Goal: Task Accomplishment & Management: Manage account settings

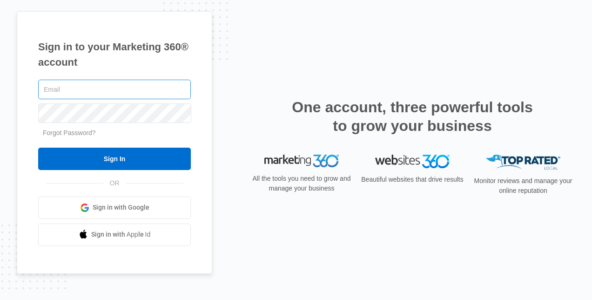
click at [101, 94] on input "text" at bounding box center [114, 90] width 153 height 20
type input "[EMAIL_ADDRESS][DOMAIN_NAME]"
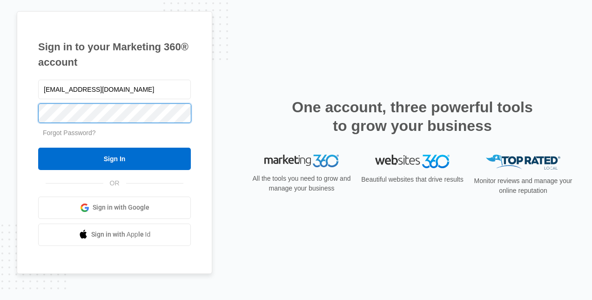
click at [38, 148] on input "Sign In" at bounding box center [114, 159] width 153 height 22
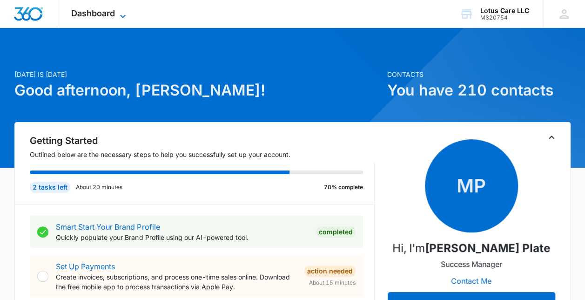
click at [107, 17] on span "Dashboard" at bounding box center [93, 13] width 44 height 10
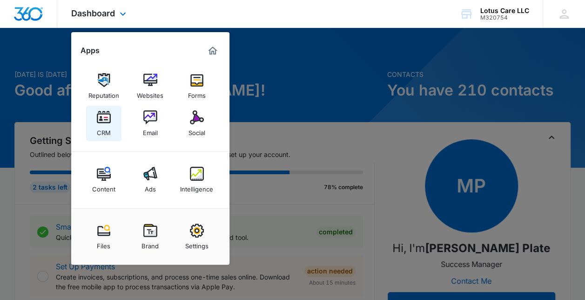
click at [94, 113] on link "CRM" at bounding box center [103, 123] width 35 height 35
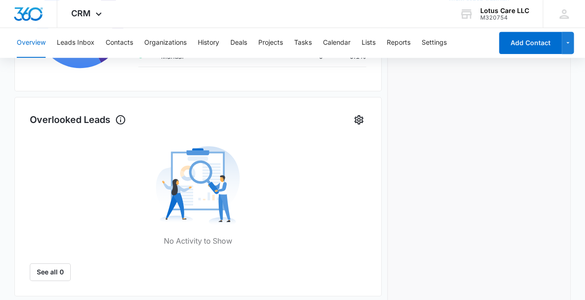
scroll to position [279, 0]
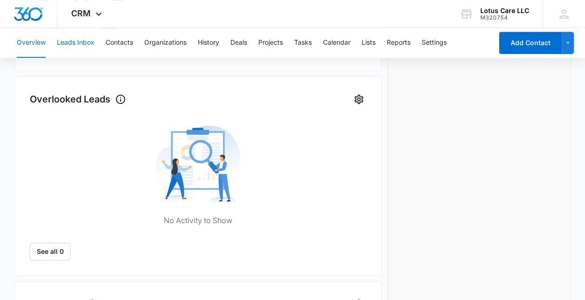
click at [67, 37] on button "Leads Inbox" at bounding box center [76, 43] width 38 height 30
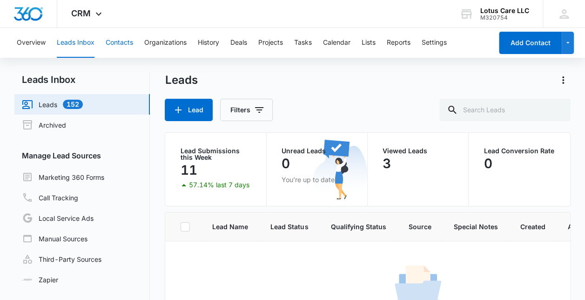
click at [112, 42] on button "Contacts" at bounding box center [119, 43] width 27 height 30
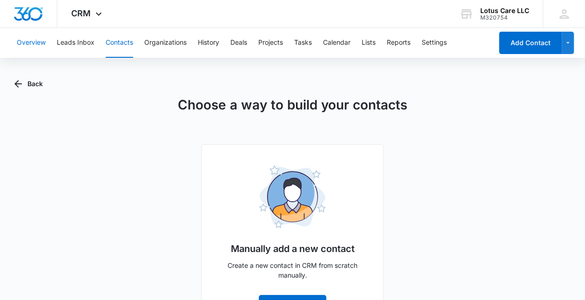
click at [33, 37] on button "Overview" at bounding box center [31, 43] width 29 height 30
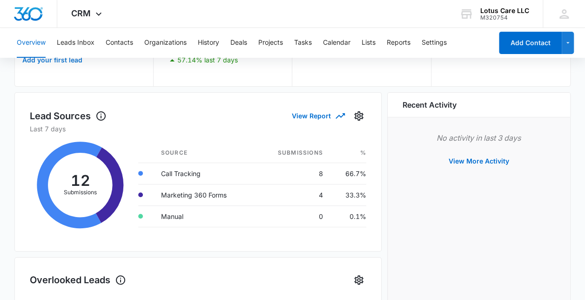
scroll to position [93, 0]
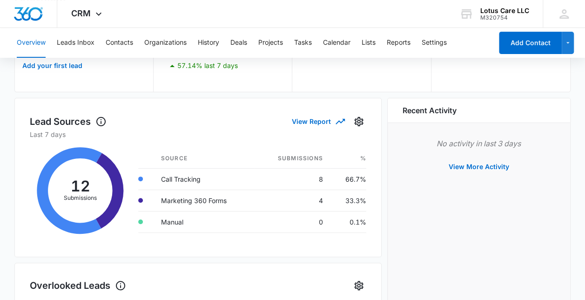
click at [99, 190] on icon at bounding box center [80, 190] width 101 height 102
click at [74, 195] on icon at bounding box center [80, 190] width 101 height 102
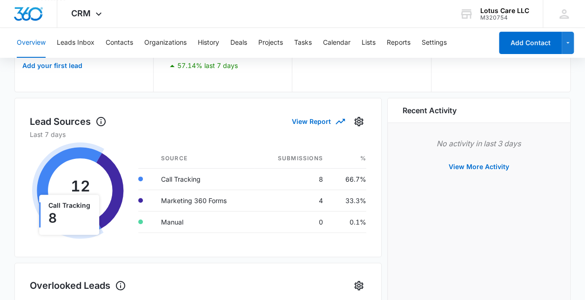
click at [37, 204] on icon at bounding box center [68, 190] width 72 height 96
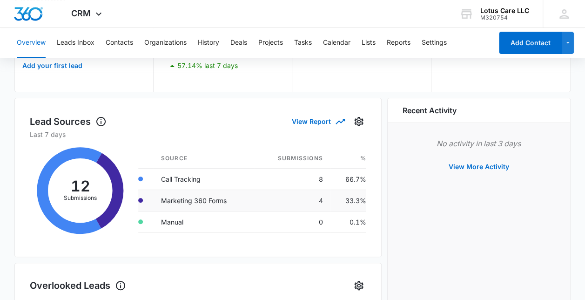
click at [211, 199] on td "Marketing 360 Forms" at bounding box center [204, 199] width 101 height 21
click at [138, 202] on td at bounding box center [145, 199] width 15 height 21
drag, startPoint x: 216, startPoint y: 204, endPoint x: 222, endPoint y: 204, distance: 6.1
click at [218, 204] on td "Marketing 360 Forms" at bounding box center [204, 199] width 101 height 21
drag, startPoint x: 222, startPoint y: 204, endPoint x: 323, endPoint y: 195, distance: 100.9
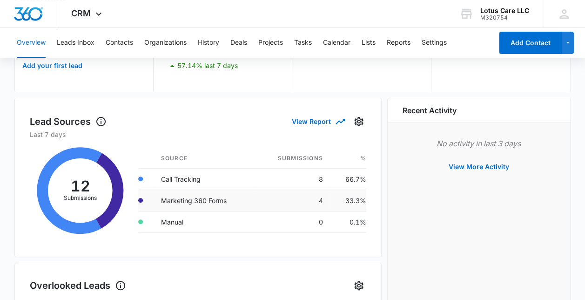
click at [323, 195] on td "4" at bounding box center [292, 199] width 75 height 21
click at [323, 205] on td "4" at bounding box center [292, 199] width 75 height 21
click at [335, 204] on td "33.3%" at bounding box center [348, 199] width 36 height 21
click at [354, 198] on td "33.3%" at bounding box center [348, 199] width 36 height 21
click at [351, 200] on td "33.3%" at bounding box center [348, 199] width 36 height 21
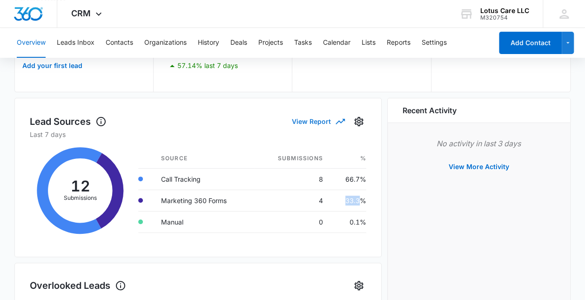
drag, startPoint x: 351, startPoint y: 200, endPoint x: 310, endPoint y: 122, distance: 87.6
click at [310, 122] on button "View Report" at bounding box center [318, 121] width 52 height 16
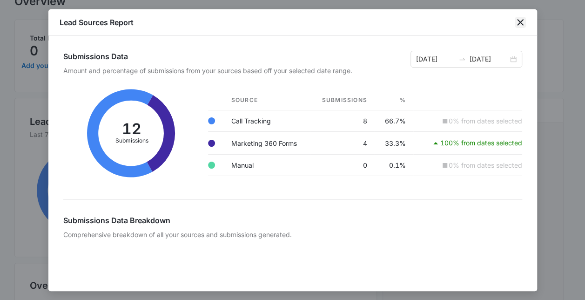
click at [521, 23] on icon "close" at bounding box center [520, 22] width 7 height 7
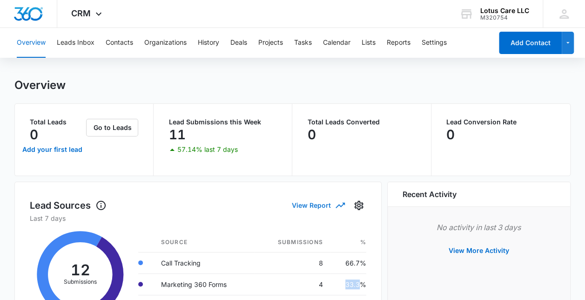
scroll to position [0, 0]
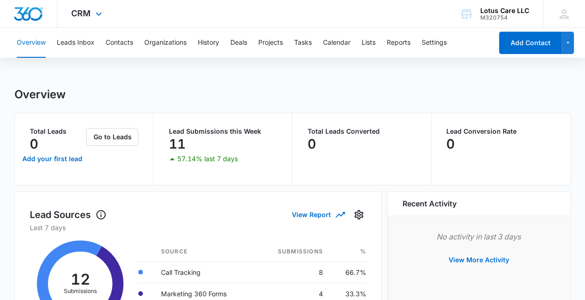
click at [84, 20] on div "CRM Apps Reputation Websites Forms CRM Email Social Content Ads Intelligence Fi…" at bounding box center [87, 13] width 61 height 27
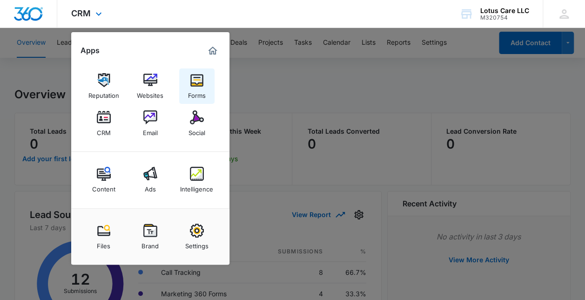
click at [190, 83] on img at bounding box center [197, 80] width 14 height 14
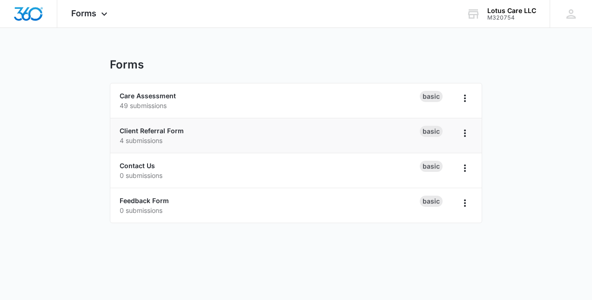
click at [263, 138] on p "4 submissions" at bounding box center [270, 140] width 300 height 10
click at [429, 132] on div "Basic" at bounding box center [431, 131] width 23 height 11
click at [149, 127] on link "Client Referral Form" at bounding box center [152, 131] width 64 height 8
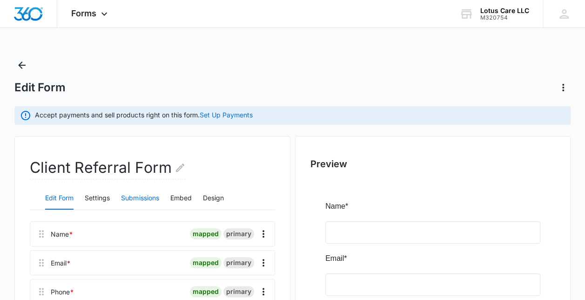
click at [139, 197] on button "Submissions" at bounding box center [140, 198] width 38 height 22
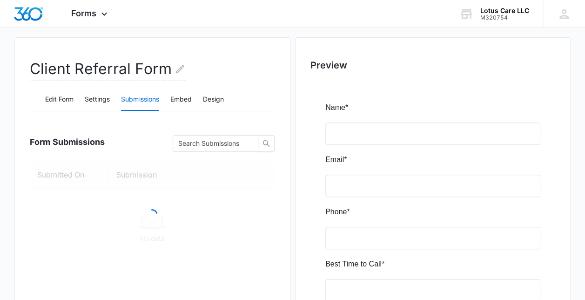
scroll to position [186, 0]
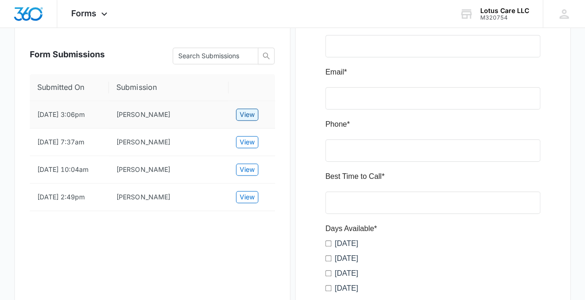
click at [250, 113] on span "View" at bounding box center [247, 114] width 15 height 10
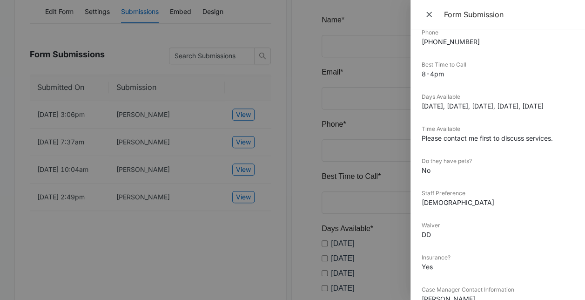
scroll to position [101, 0]
click at [431, 12] on icon "Close" at bounding box center [429, 14] width 9 height 9
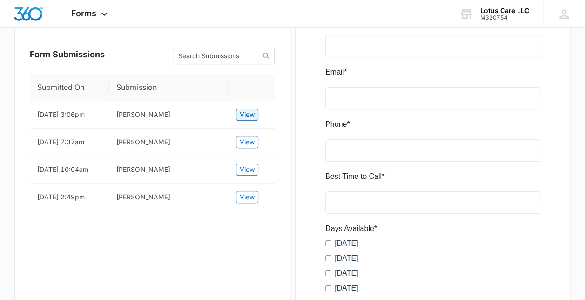
scroll to position [0, 0]
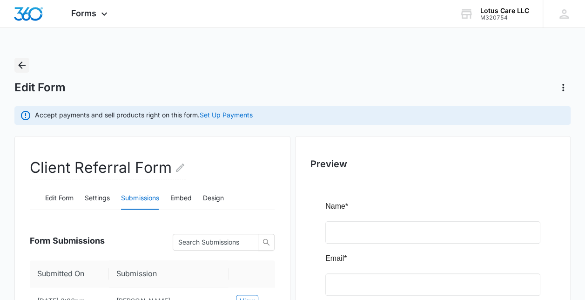
click at [23, 59] on button "Back" at bounding box center [21, 65] width 15 height 15
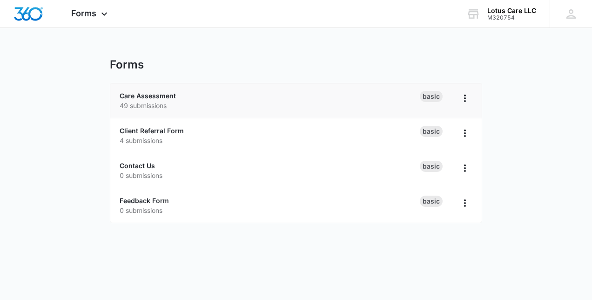
click at [256, 101] on p "49 submissions" at bounding box center [270, 106] width 300 height 10
click at [168, 94] on link "Care Assessment" at bounding box center [148, 96] width 56 height 8
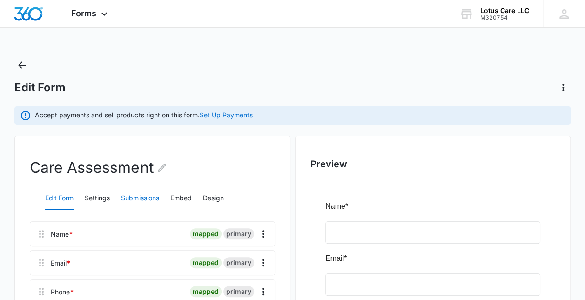
click at [121, 196] on button "Submissions" at bounding box center [140, 198] width 38 height 22
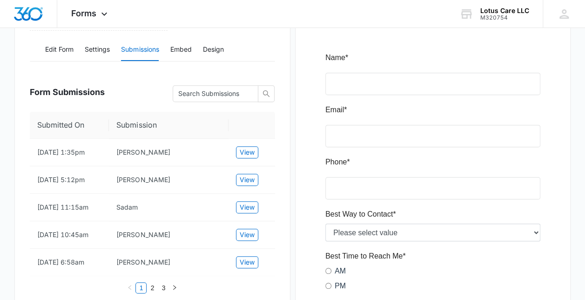
scroll to position [186, 0]
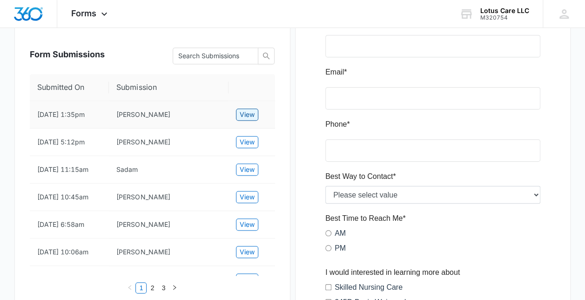
click at [252, 111] on span "View" at bounding box center [247, 114] width 15 height 10
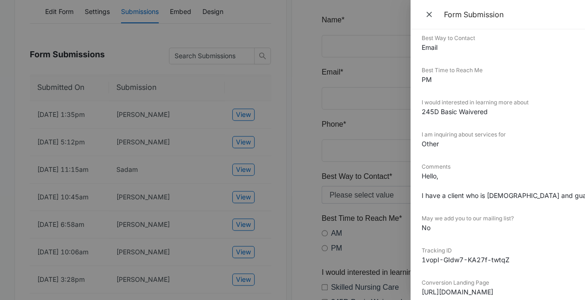
scroll to position [140, 0]
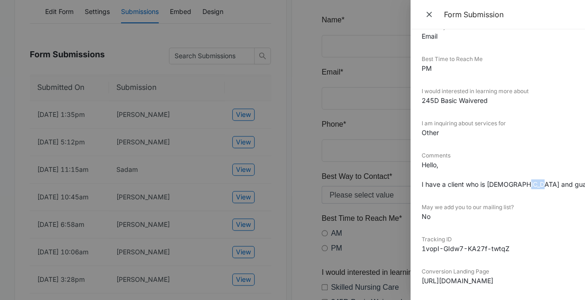
drag, startPoint x: 529, startPoint y: 179, endPoint x: 515, endPoint y: 181, distance: 14.5
click at [515, 181] on dd "Hello, I have a client who is 10 years old and guardians are seeking IHS with f…" at bounding box center [498, 174] width 152 height 29
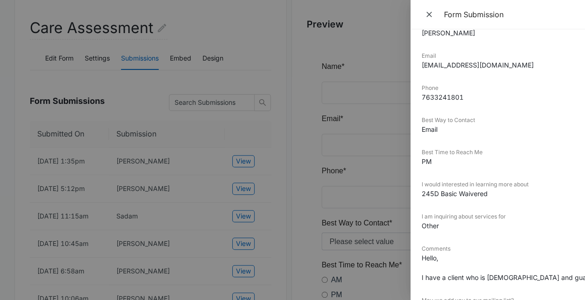
click at [169, 181] on div at bounding box center [292, 150] width 585 height 300
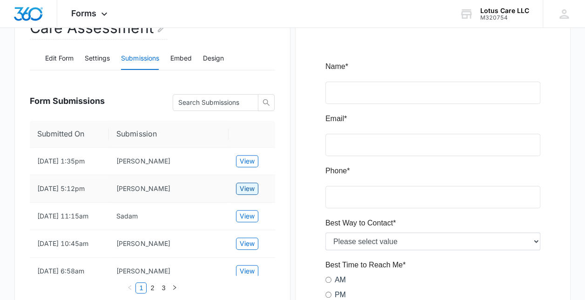
click at [249, 193] on span "View" at bounding box center [247, 188] width 15 height 10
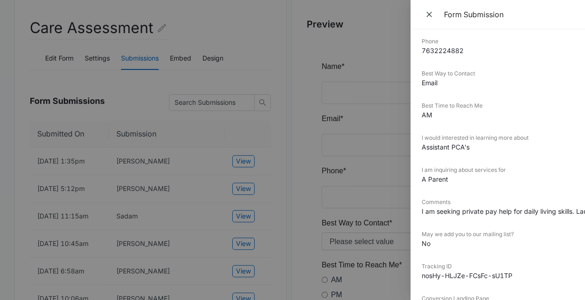
scroll to position [0, 0]
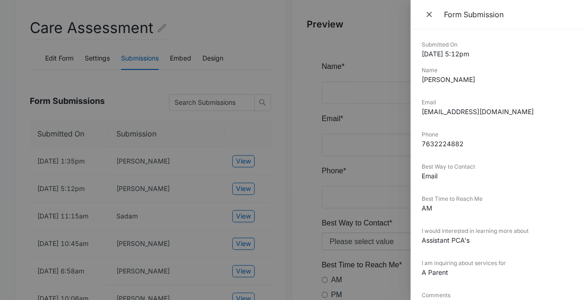
click at [158, 215] on div at bounding box center [292, 150] width 585 height 300
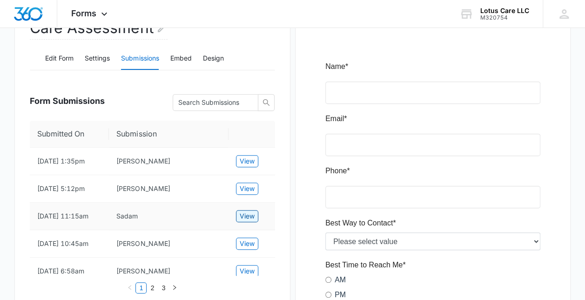
click at [251, 215] on span "View" at bounding box center [247, 216] width 15 height 10
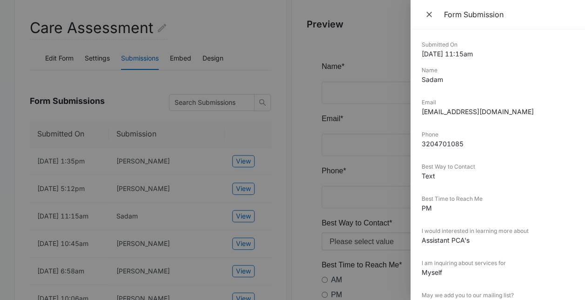
click at [133, 230] on div at bounding box center [292, 150] width 585 height 300
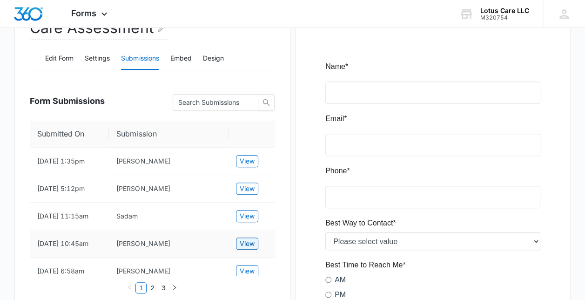
click at [248, 242] on span "View" at bounding box center [247, 243] width 15 height 10
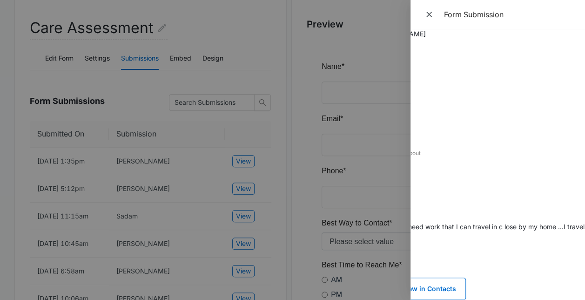
scroll to position [85, 123]
click at [250, 225] on div at bounding box center [292, 150] width 585 height 300
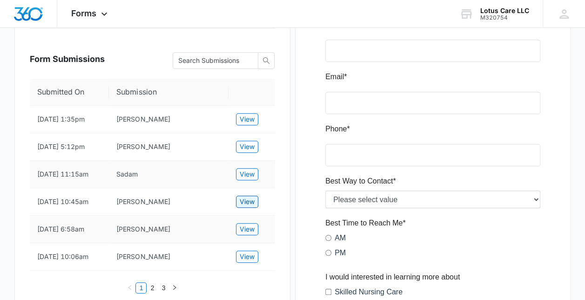
scroll to position [186, 0]
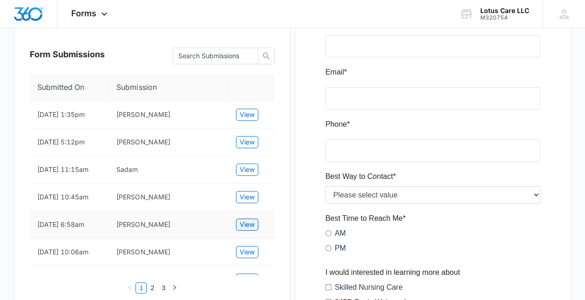
click at [240, 227] on span "View" at bounding box center [247, 224] width 15 height 10
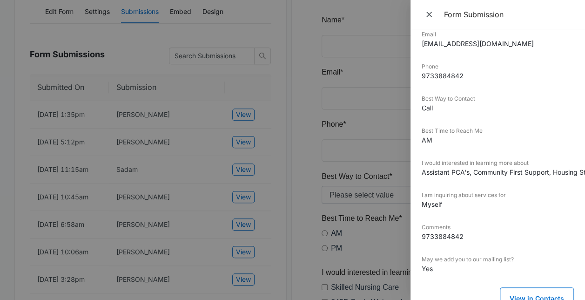
scroll to position [85, 0]
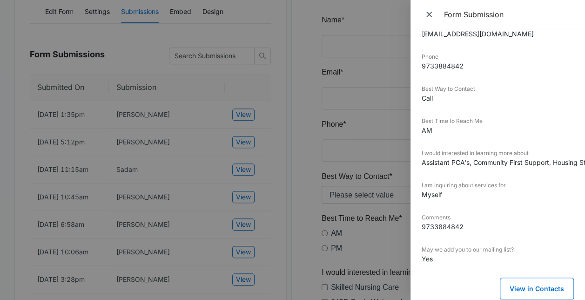
click at [134, 259] on div at bounding box center [292, 150] width 585 height 300
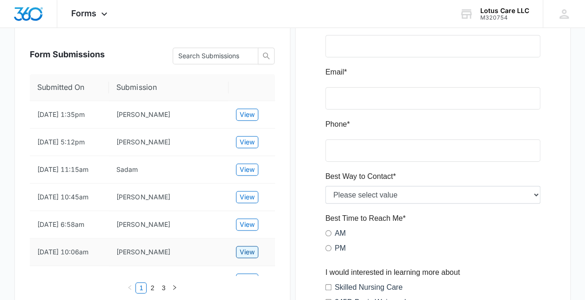
click at [243, 249] on span "View" at bounding box center [247, 252] width 15 height 10
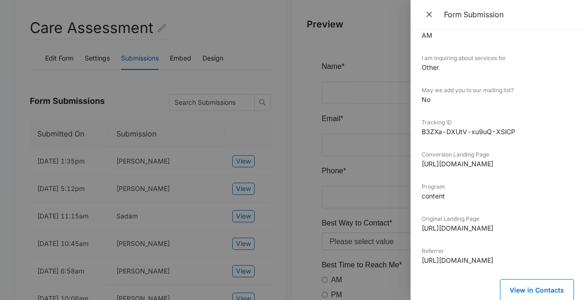
scroll to position [174, 0]
click at [193, 263] on div at bounding box center [292, 150] width 585 height 300
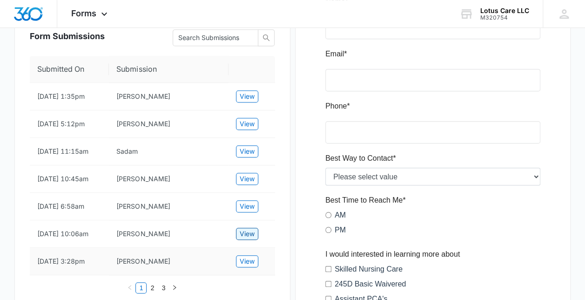
scroll to position [233, 0]
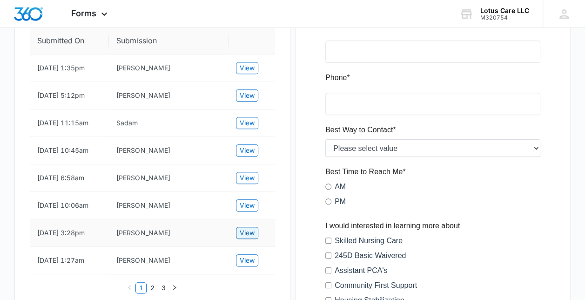
click at [249, 234] on span "View" at bounding box center [247, 233] width 15 height 10
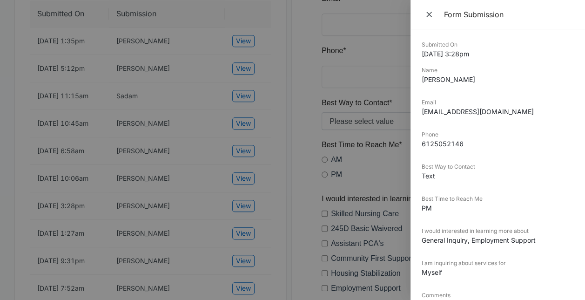
scroll to position [279, 0]
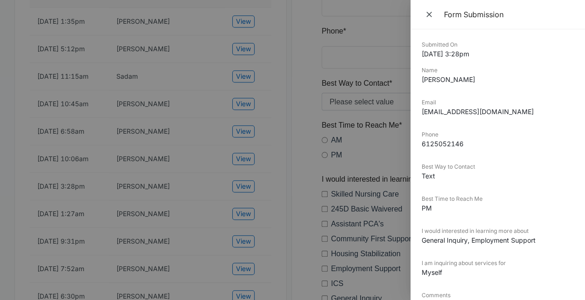
click at [177, 217] on div at bounding box center [292, 150] width 585 height 300
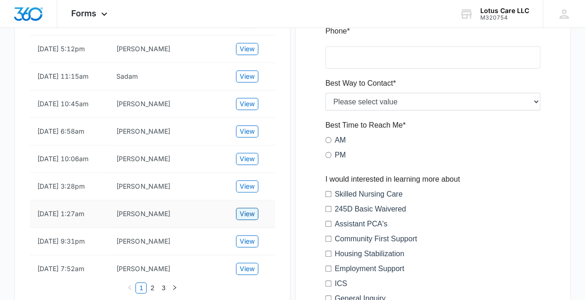
click at [248, 216] on span "View" at bounding box center [247, 214] width 15 height 10
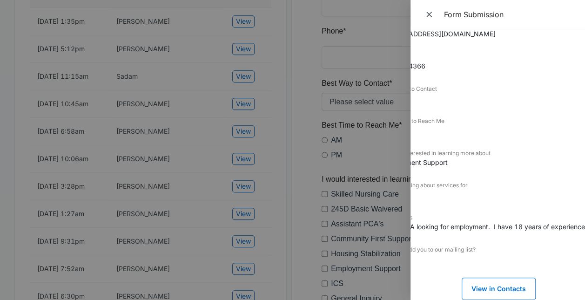
scroll to position [85, 0]
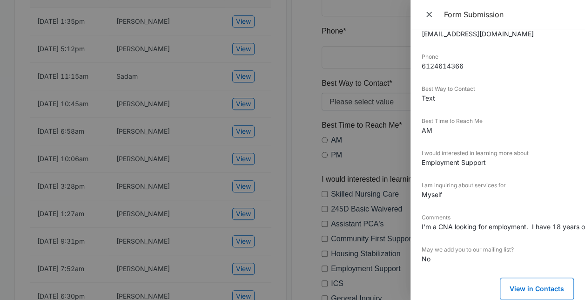
click at [86, 216] on div at bounding box center [292, 150] width 585 height 300
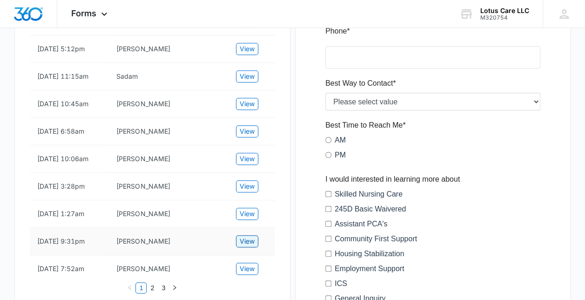
click at [237, 239] on button "View" at bounding box center [247, 241] width 22 height 12
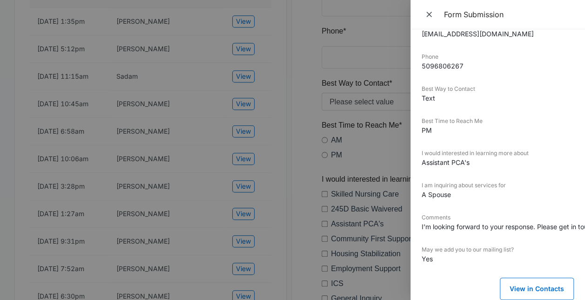
click at [129, 222] on div at bounding box center [292, 150] width 585 height 300
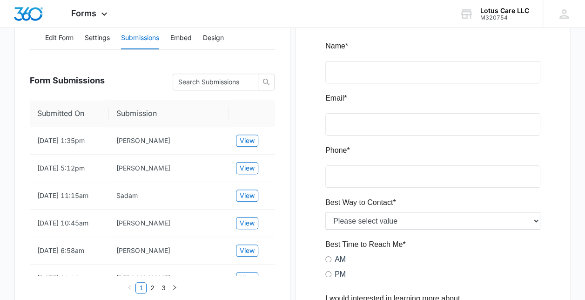
scroll to position [140, 0]
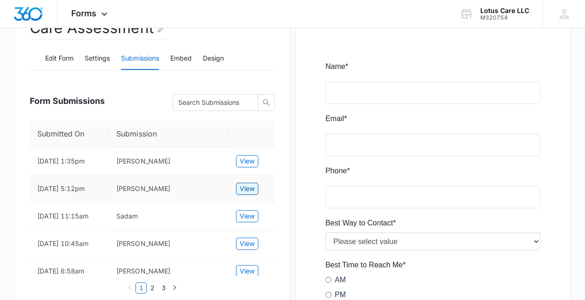
click at [256, 185] on button "View" at bounding box center [247, 188] width 22 height 12
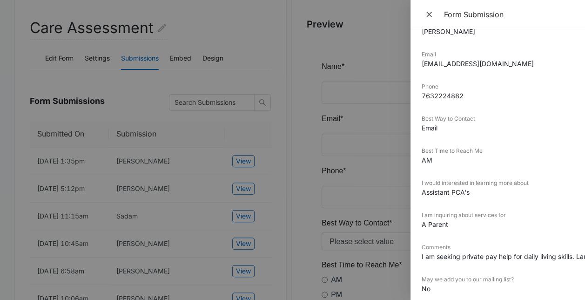
scroll to position [0, 0]
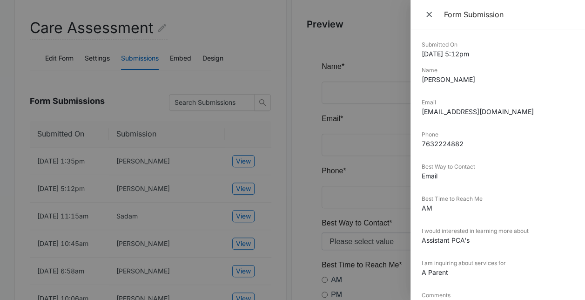
click at [168, 193] on div at bounding box center [292, 150] width 585 height 300
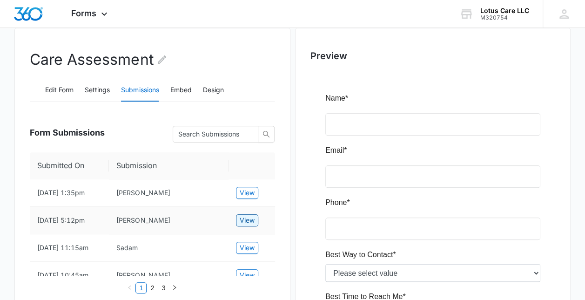
scroll to position [93, 0]
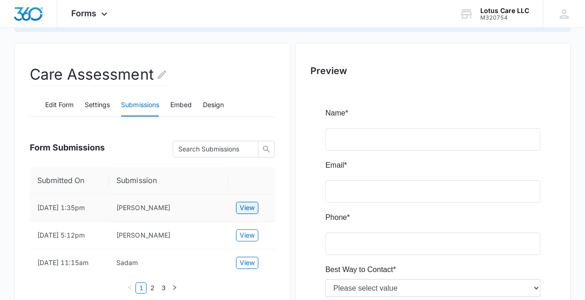
click at [249, 205] on span "View" at bounding box center [247, 207] width 15 height 10
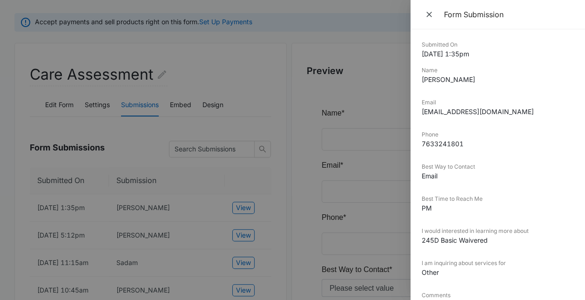
drag, startPoint x: 542, startPoint y: 112, endPoint x: 418, endPoint y: 122, distance: 124.7
click at [418, 122] on div "Submitted On 9/10/2025 1:35pm Name Angelily Rasivong Email angelily.rasivong@an…" at bounding box center [498, 164] width 175 height 270
copy dd "angelily.rasivong@anokacountymn.gov"
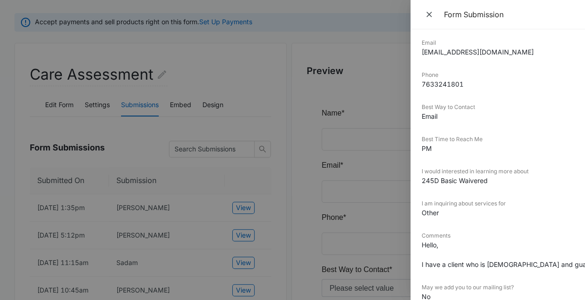
scroll to position [0, 0]
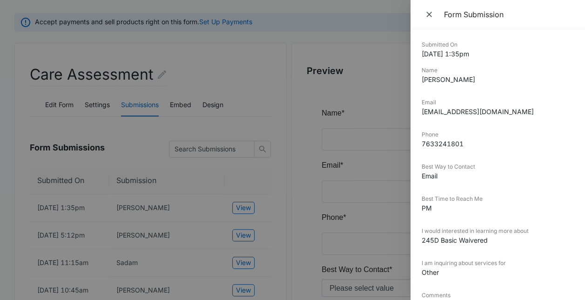
click at [387, 142] on div at bounding box center [292, 150] width 585 height 300
